Goal: Information Seeking & Learning: Learn about a topic

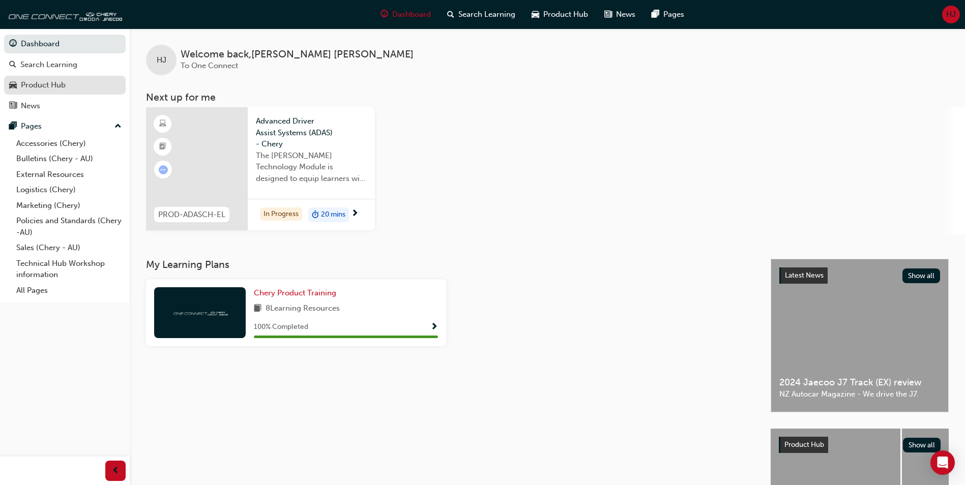
click at [49, 79] on div "Product Hub" at bounding box center [43, 85] width 45 height 12
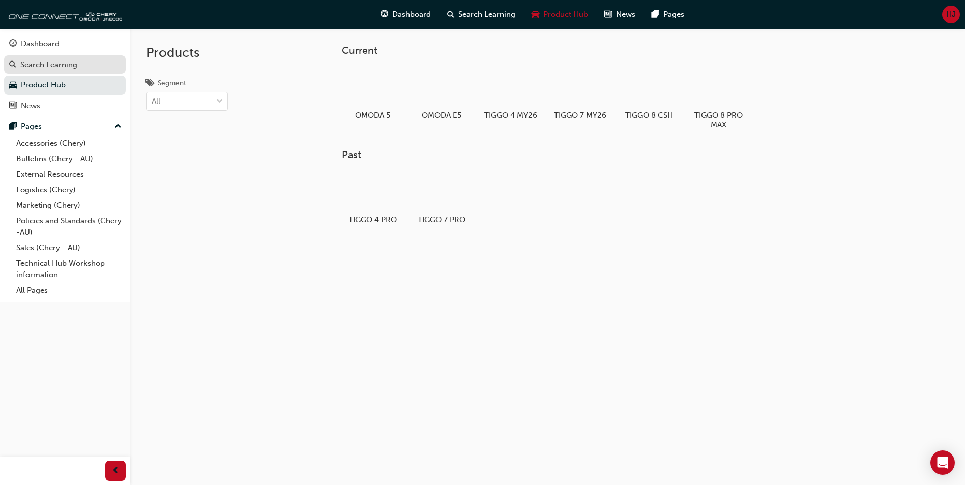
click at [64, 69] on div "Search Learning" at bounding box center [48, 65] width 57 height 12
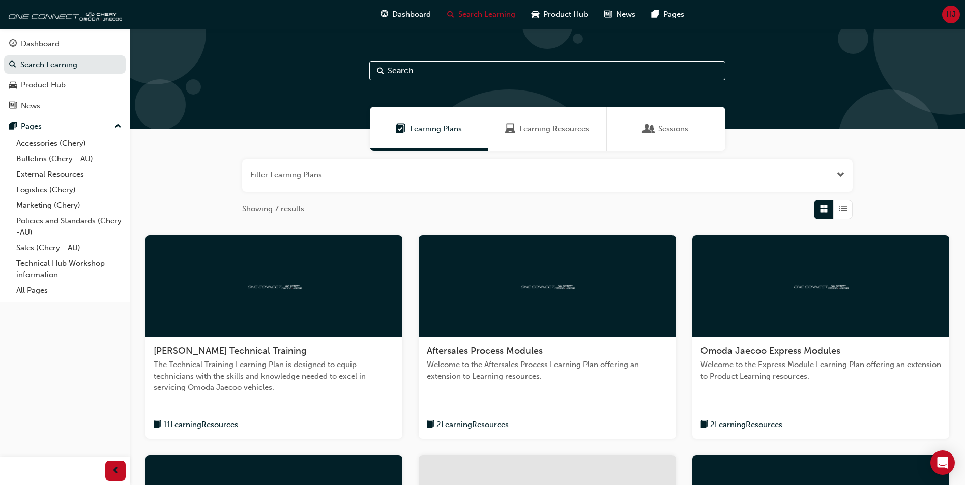
click at [519, 134] on div "Learning Resources" at bounding box center [547, 129] width 84 height 12
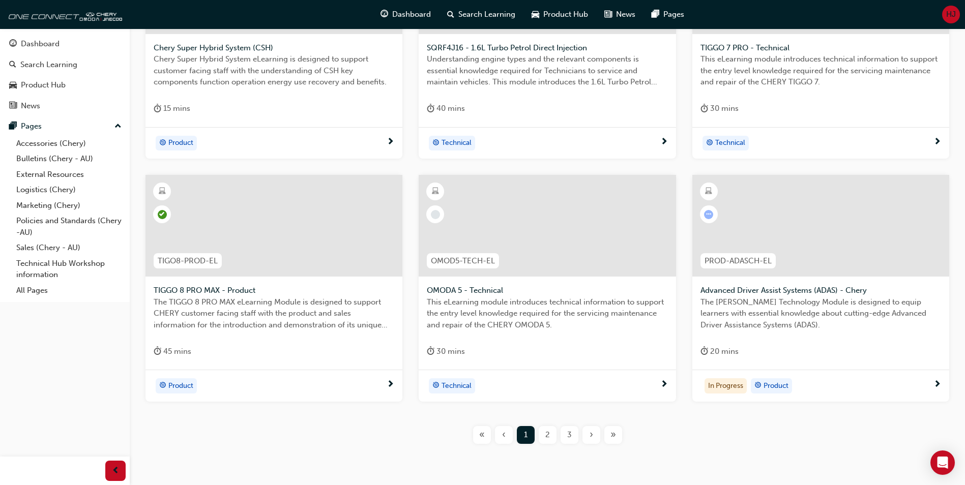
scroll to position [305, 0]
click at [758, 291] on span "Advanced Driver Assist Systems (ADAS) - Chery" at bounding box center [821, 289] width 241 height 12
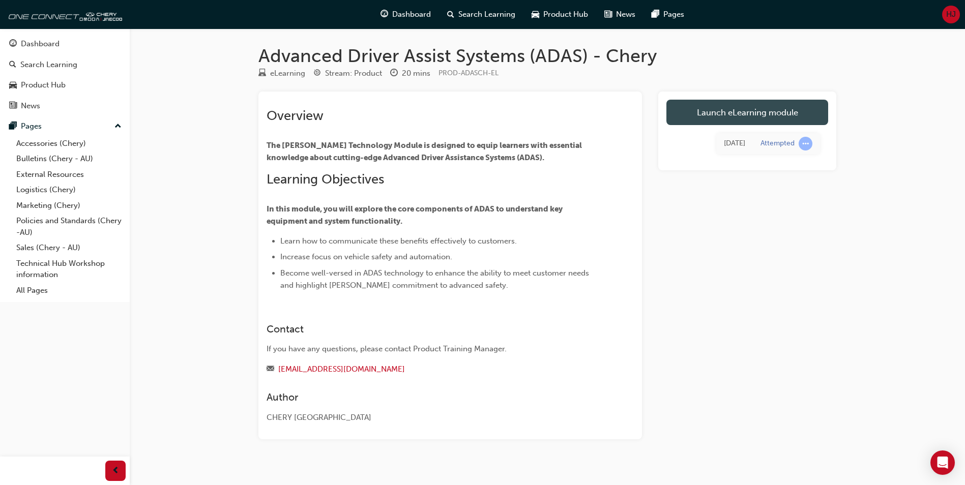
click at [722, 115] on link "Launch eLearning module" at bounding box center [748, 112] width 162 height 25
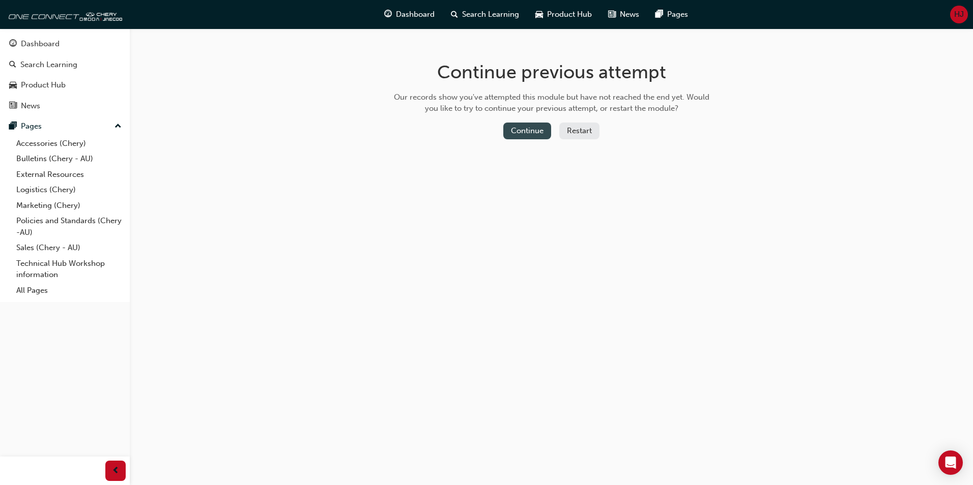
click at [532, 132] on button "Continue" at bounding box center [527, 131] width 48 height 17
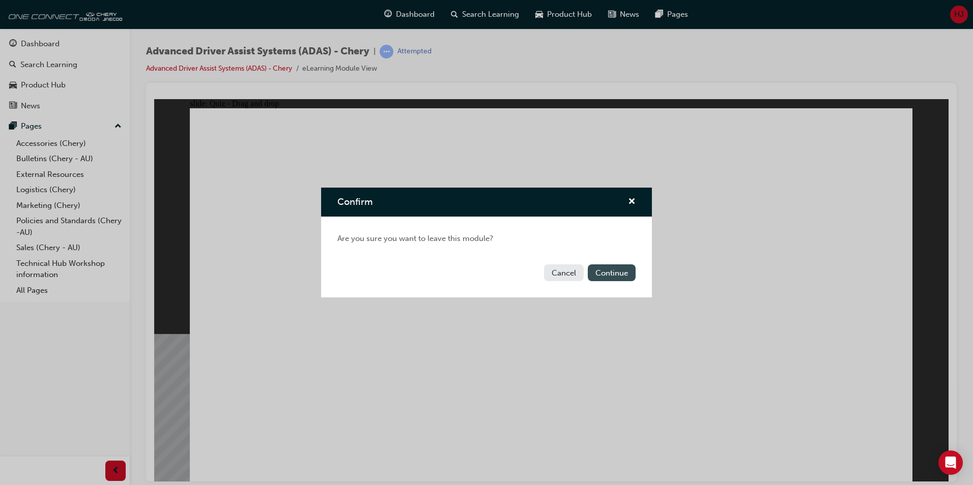
click at [608, 274] on button "Continue" at bounding box center [612, 273] width 48 height 17
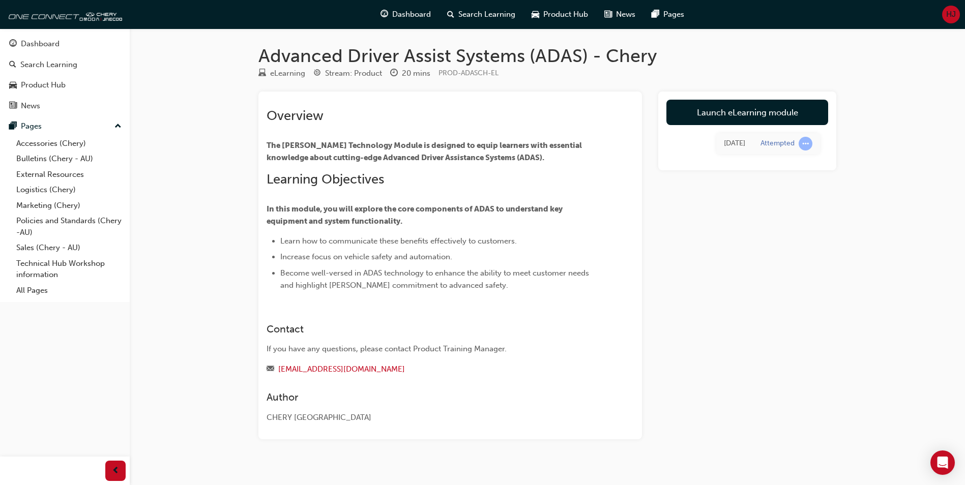
click at [718, 115] on link "Launch eLearning module" at bounding box center [748, 112] width 162 height 25
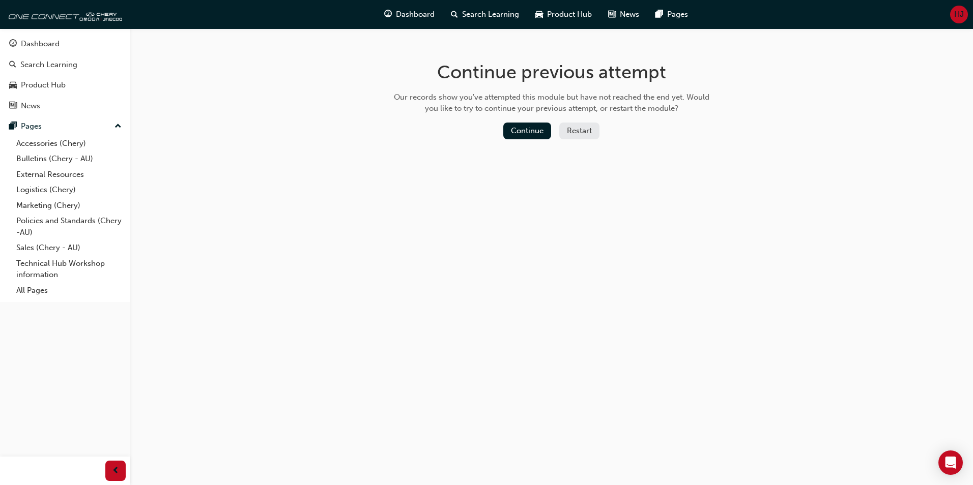
click at [589, 132] on button "Restart" at bounding box center [579, 131] width 40 height 17
